Goal: Find specific page/section: Find specific page/section

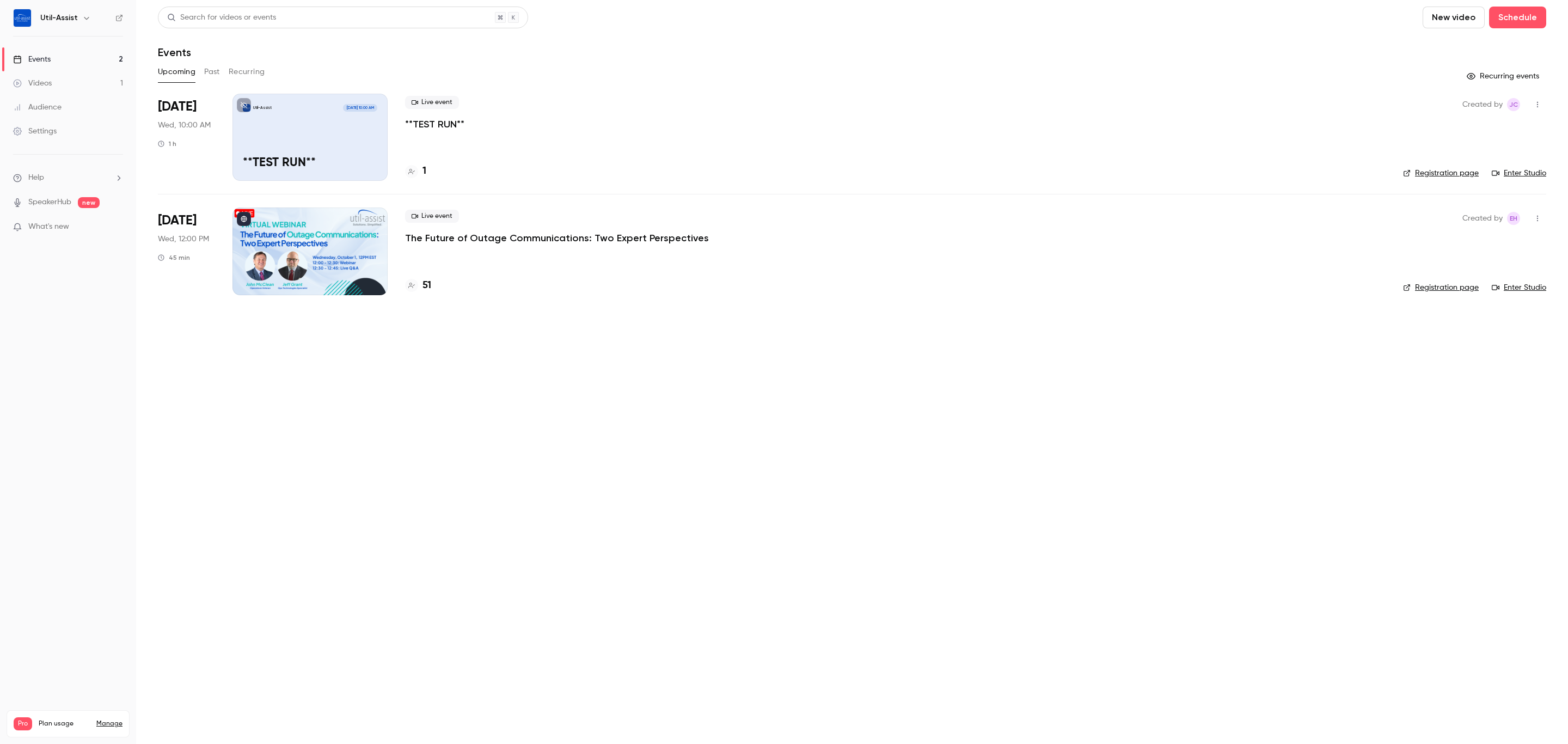
drag, startPoint x: 551, startPoint y: 417, endPoint x: 502, endPoint y: 365, distance: 71.4
click at [549, 416] on main "Search for videos or events New video Schedule Events Upcoming Past Recurring R…" at bounding box center [852, 372] width 1432 height 744
click at [423, 287] on h4 "53" at bounding box center [427, 285] width 11 height 14
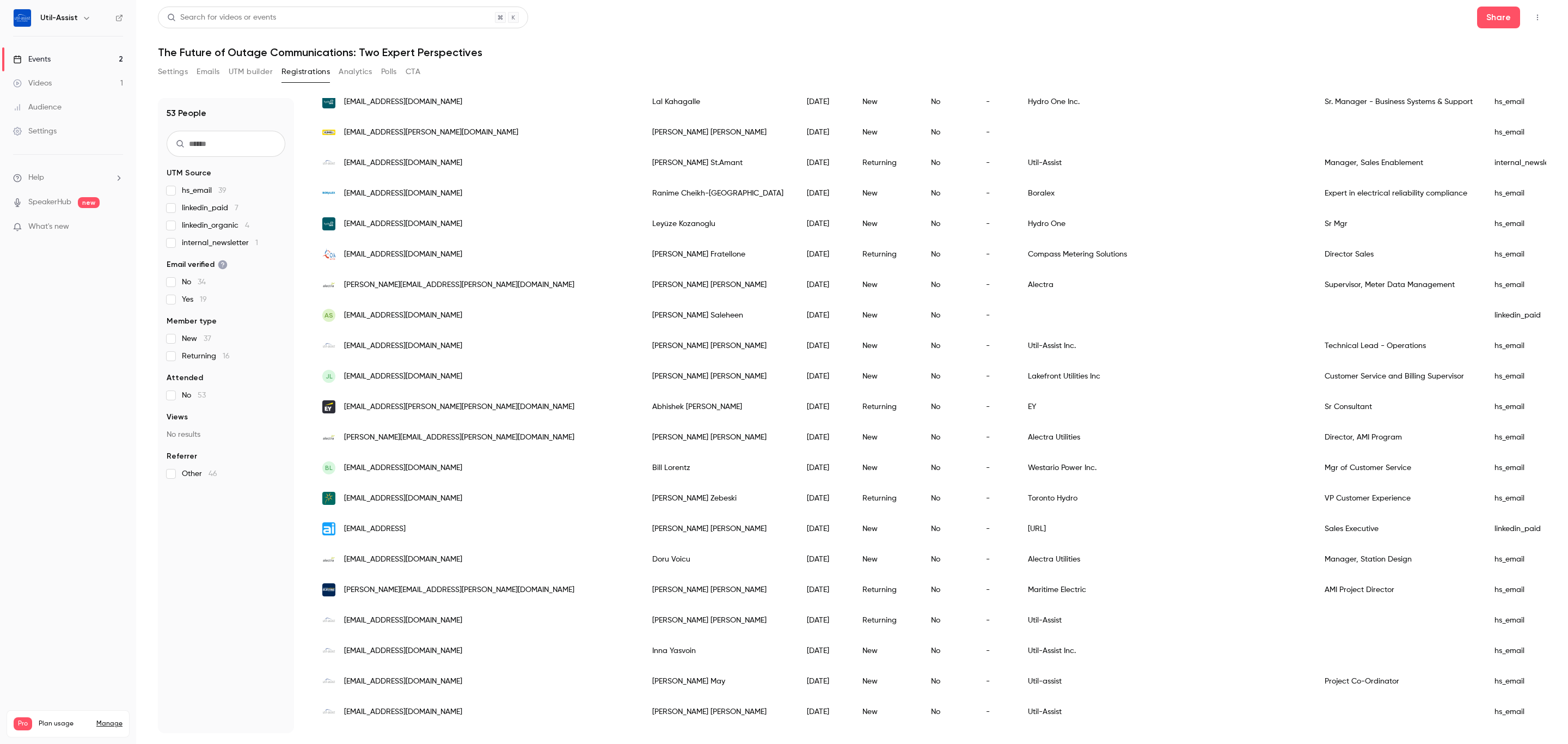
scroll to position [1006, 0]
